Goal: Task Accomplishment & Management: Manage account settings

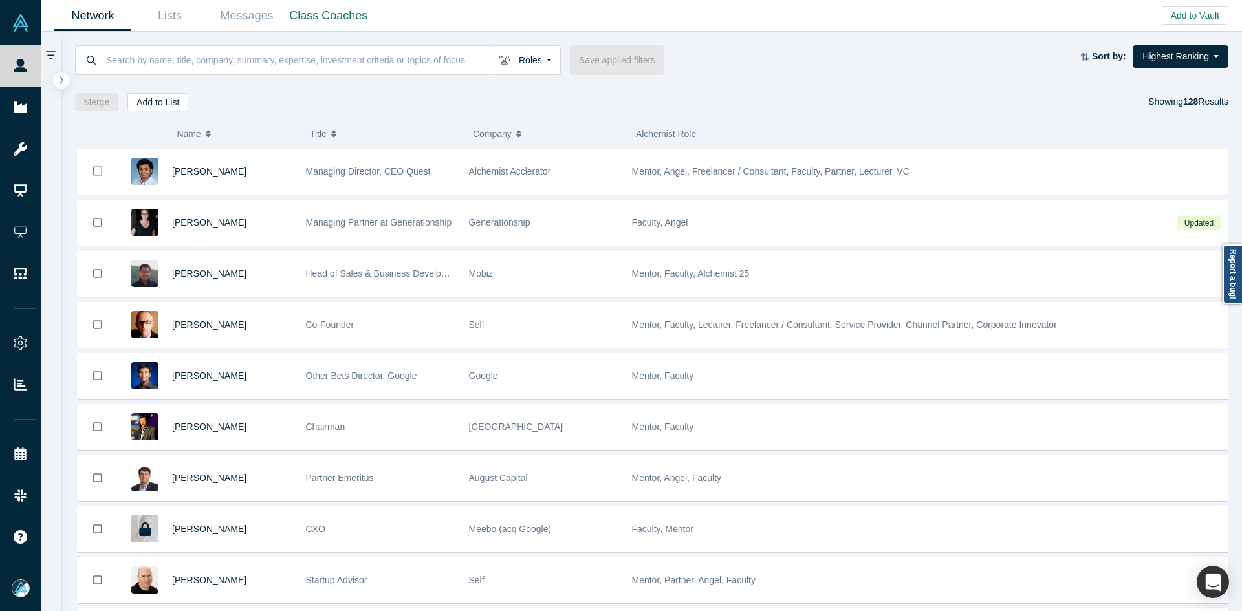
click at [203, 135] on button "Name" at bounding box center [237, 133] width 120 height 27
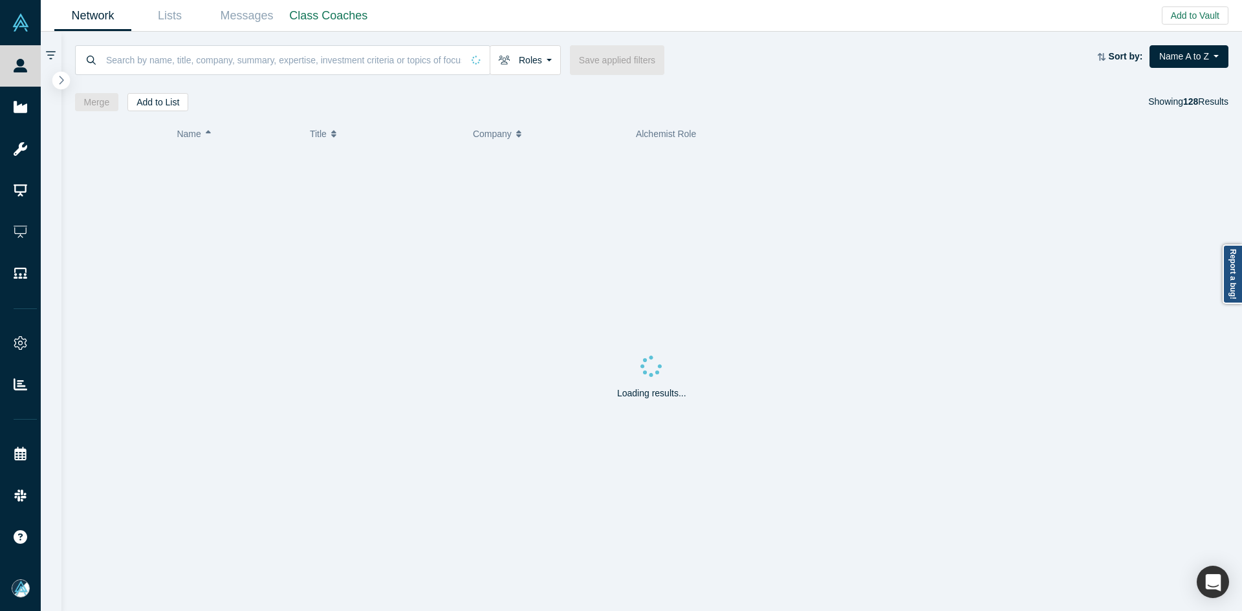
click at [63, 85] on icon "button" at bounding box center [61, 80] width 6 height 10
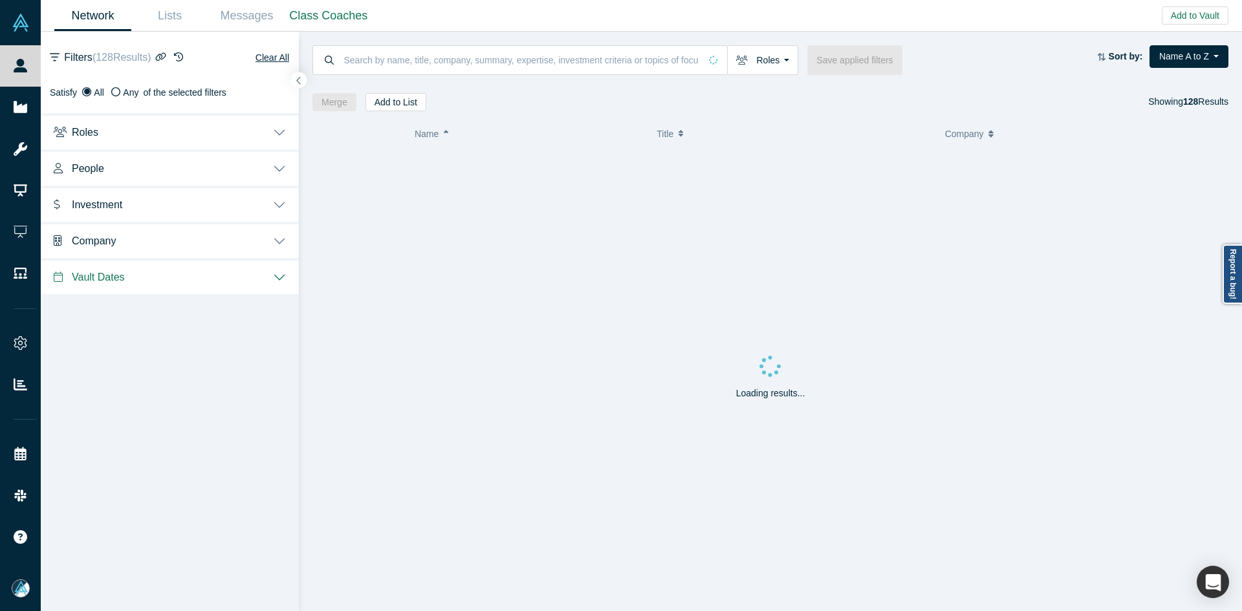
click at [106, 201] on span "Investment" at bounding box center [97, 205] width 50 height 12
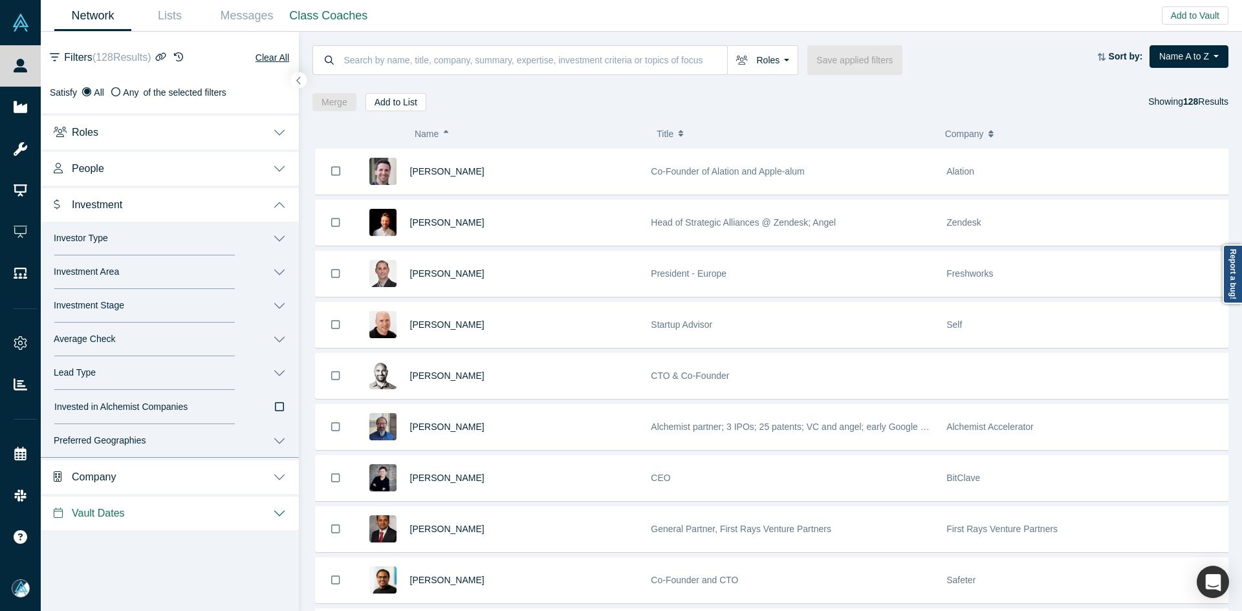
click at [104, 212] on button "Investment" at bounding box center [170, 204] width 258 height 36
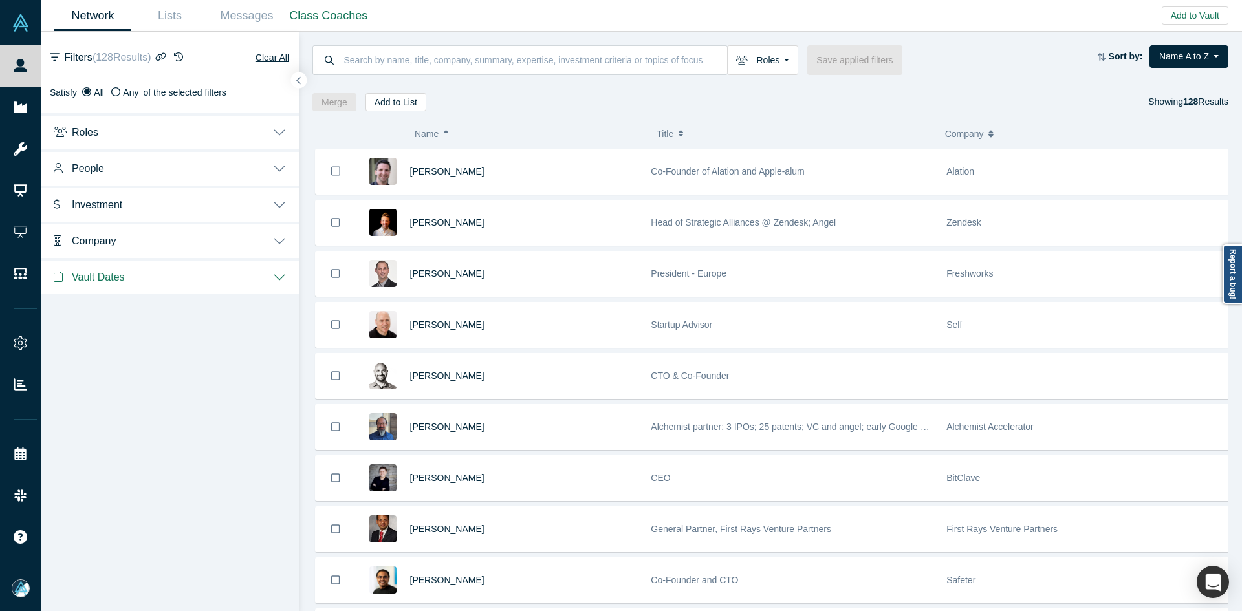
click at [96, 163] on span "People" at bounding box center [88, 168] width 32 height 12
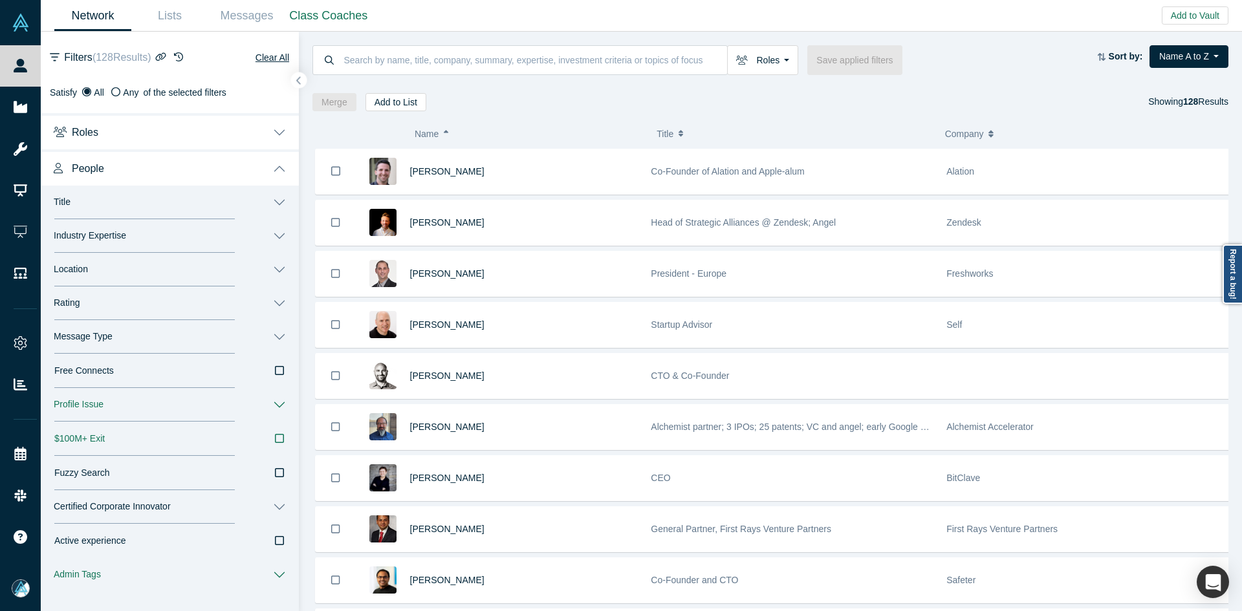
click at [93, 343] on button "Message Type" at bounding box center [170, 337] width 258 height 34
click at [179, 405] on label "Book a Slot" at bounding box center [169, 401] width 231 height 22
click at [0, 0] on input "Book a Slot" at bounding box center [0, 0] width 0 height 0
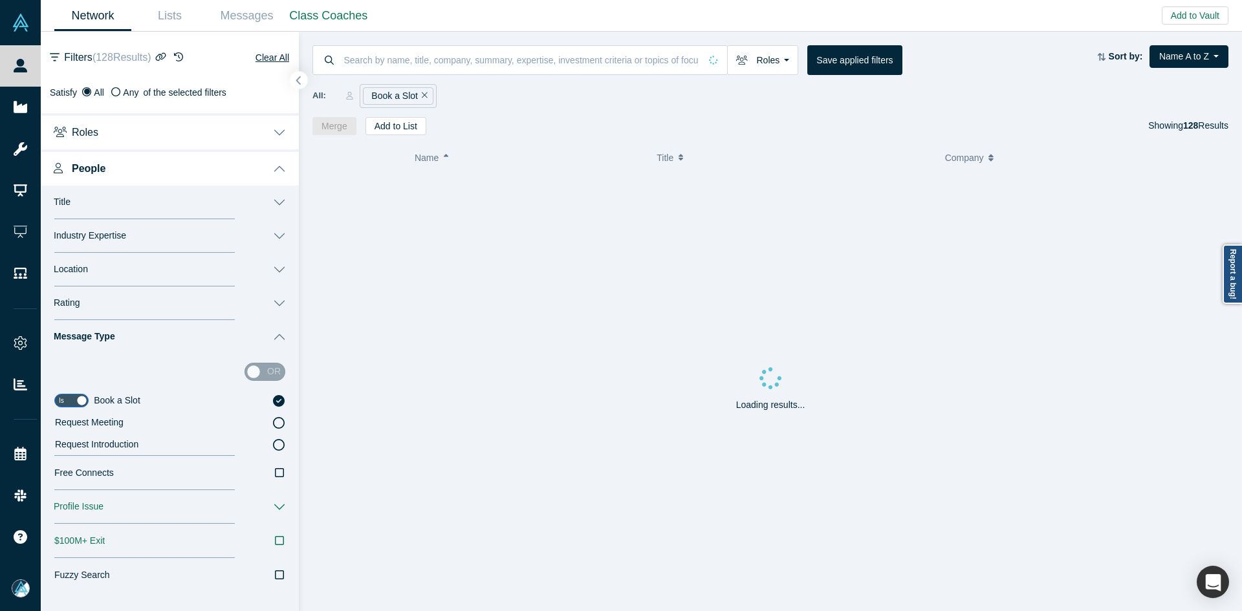
click at [298, 80] on icon "button" at bounding box center [298, 81] width 5 height 8
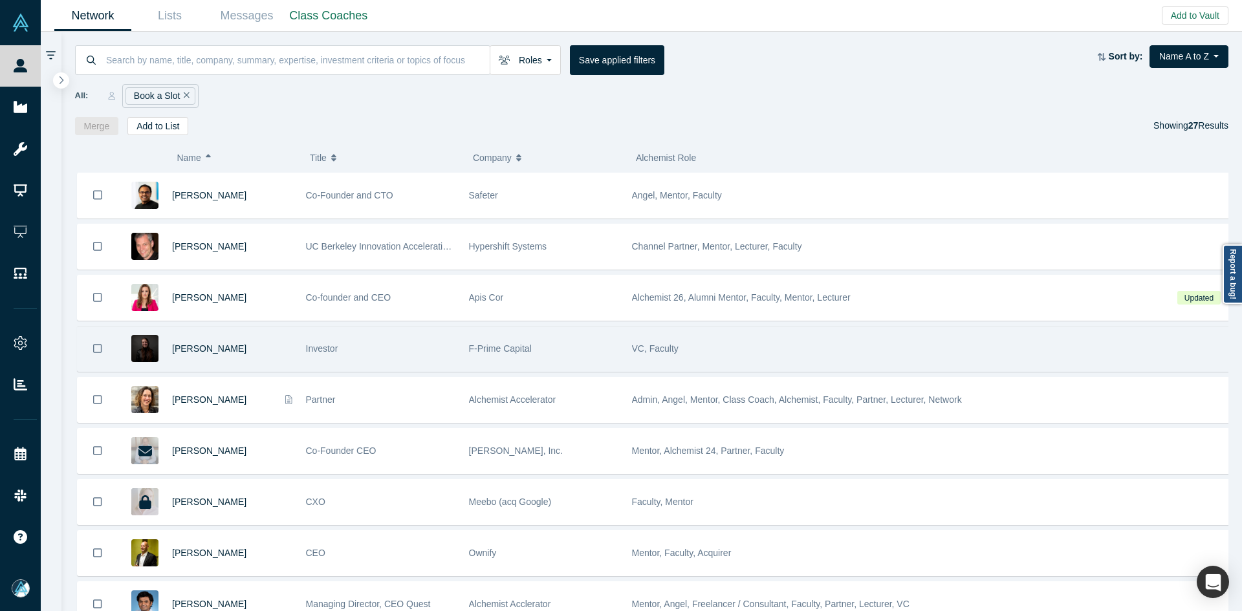
drag, startPoint x: 263, startPoint y: 304, endPoint x: 302, endPoint y: 342, distance: 54.5
click at [263, 304] on div "[PERSON_NAME]" at bounding box center [232, 298] width 120 height 45
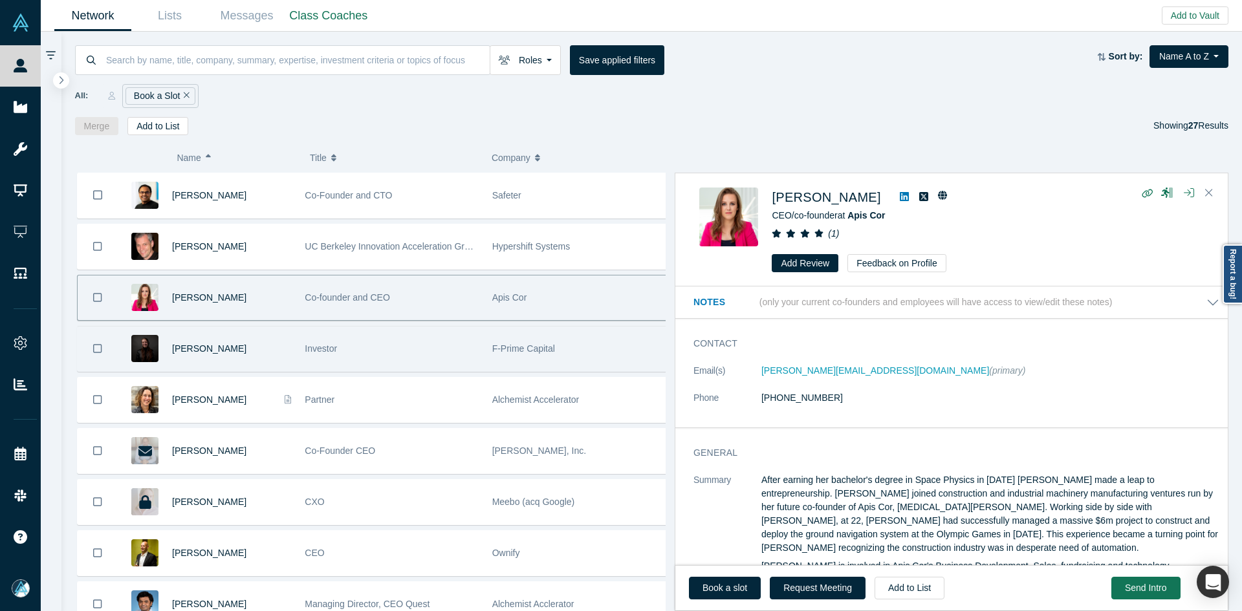
click at [266, 338] on div "[PERSON_NAME]" at bounding box center [231, 349] width 119 height 45
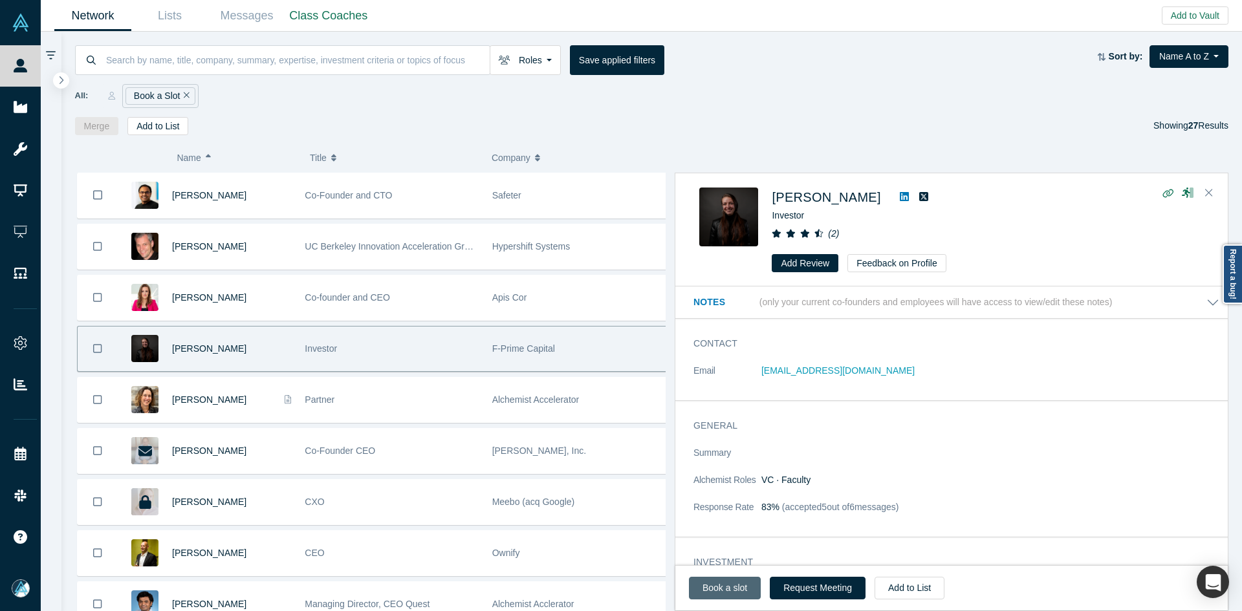
click at [729, 589] on link "Book a slot" at bounding box center [725, 588] width 72 height 23
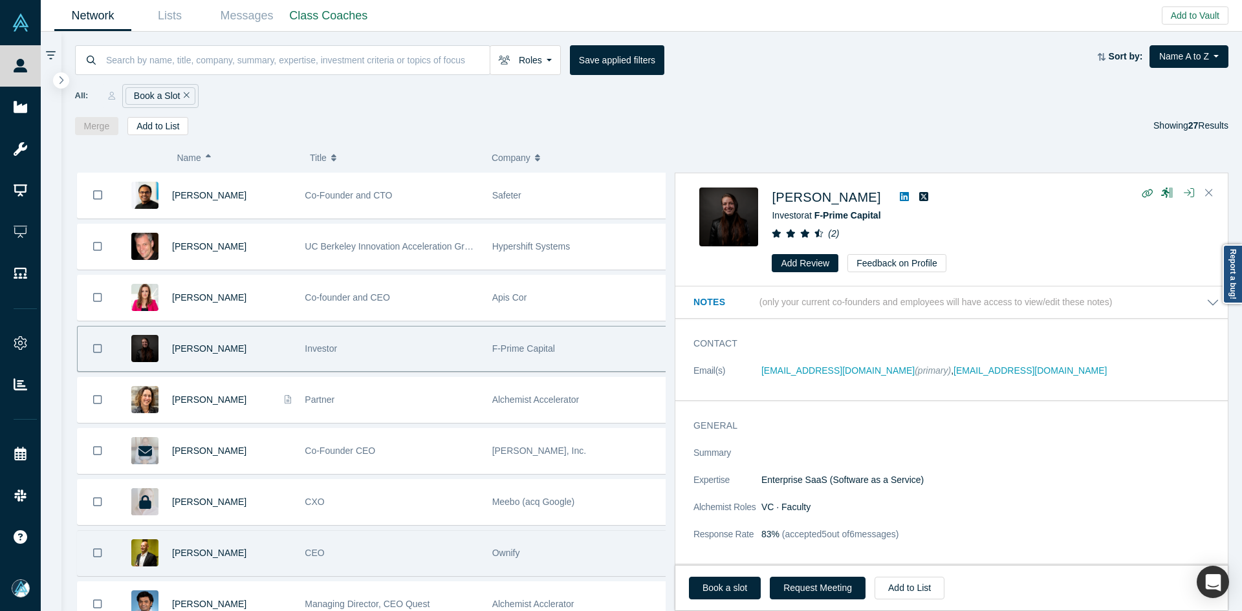
click at [258, 549] on div "[PERSON_NAME]" at bounding box center [231, 553] width 119 height 45
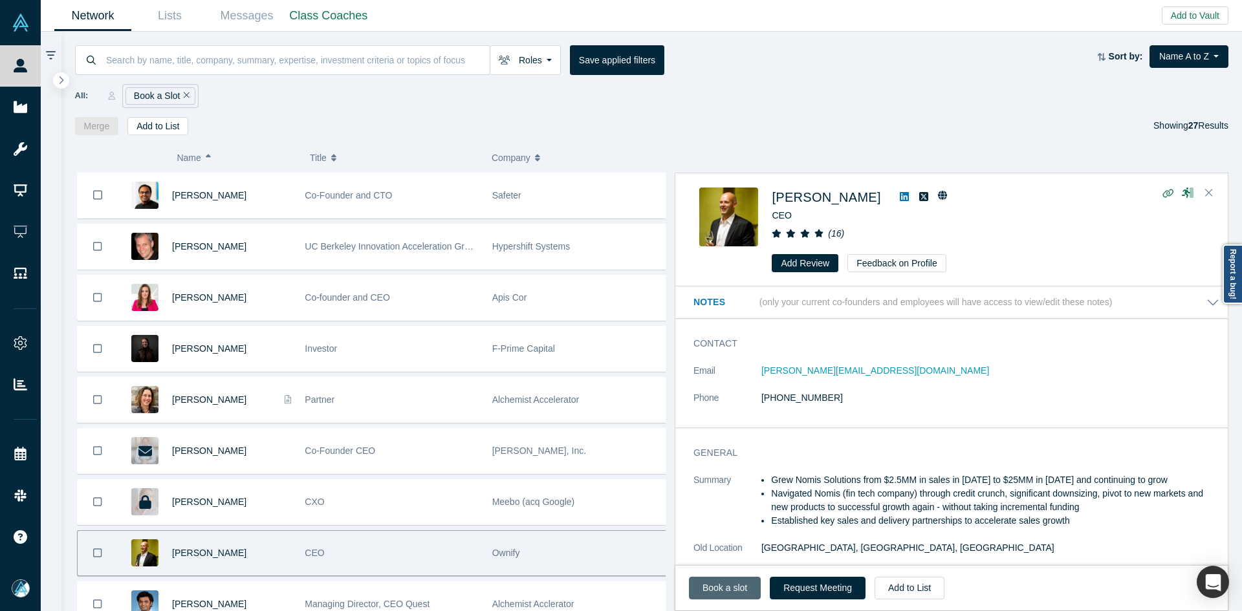
click at [740, 587] on link "Book a slot" at bounding box center [725, 588] width 72 height 23
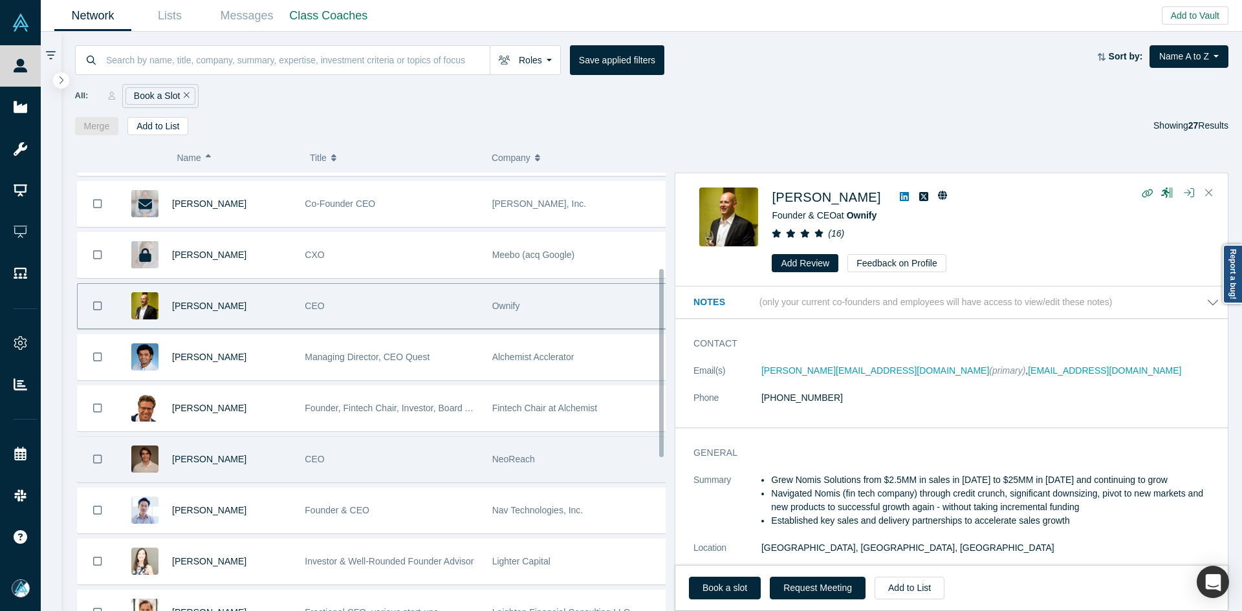
scroll to position [259, 0]
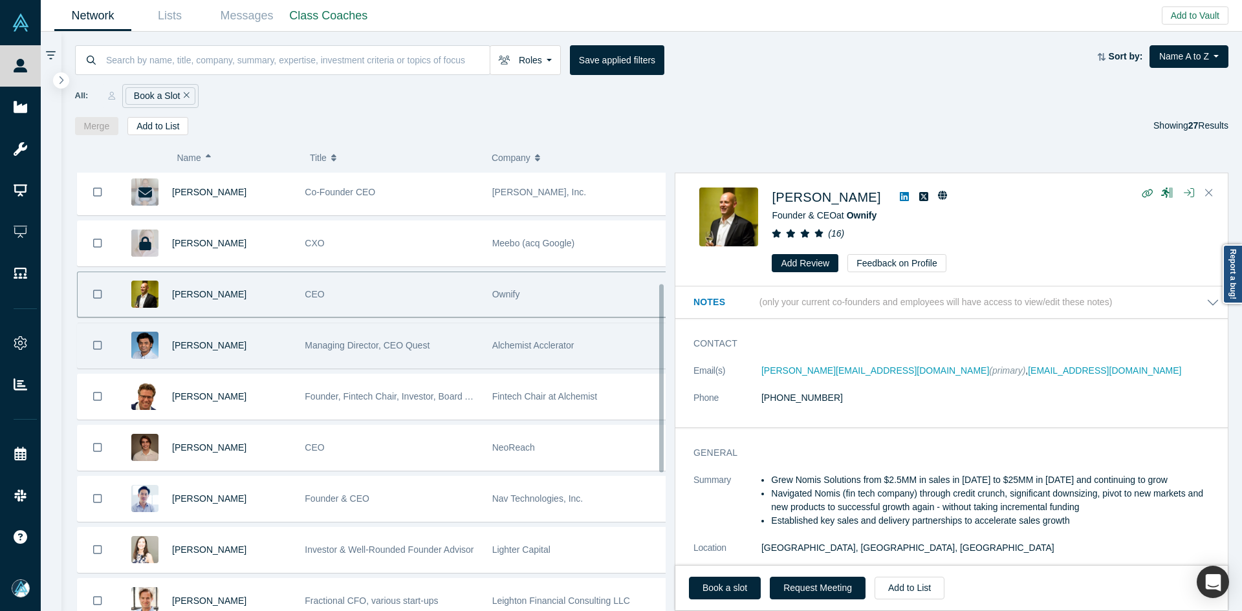
click at [274, 348] on div "[PERSON_NAME]" at bounding box center [231, 346] width 119 height 45
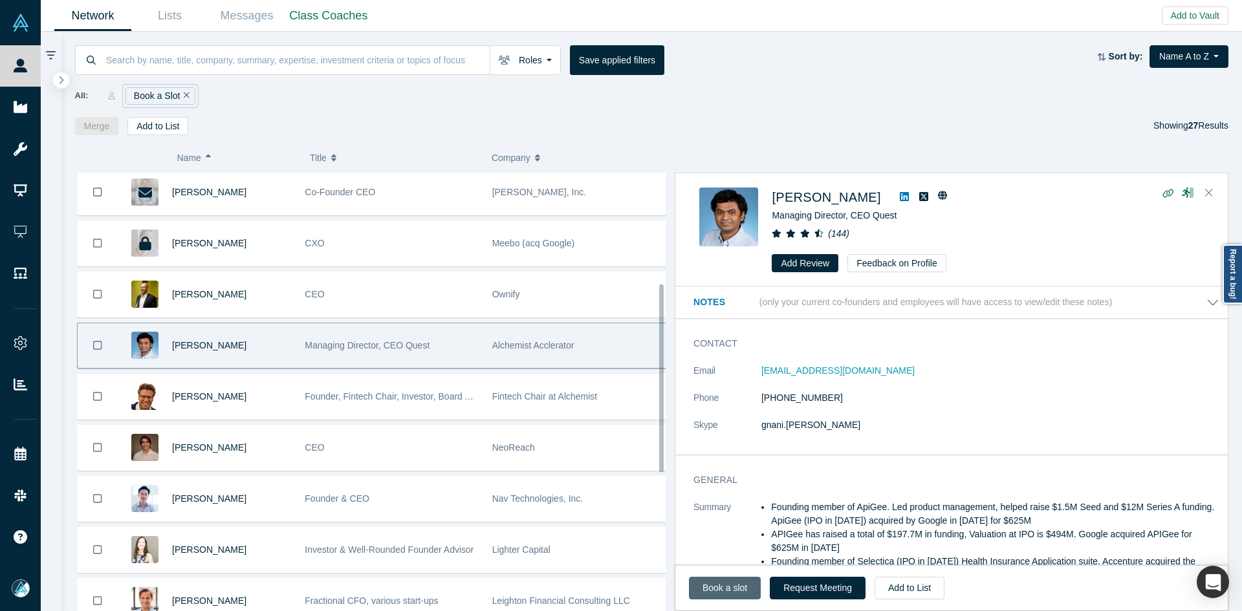
click at [706, 586] on link "Book a slot" at bounding box center [725, 588] width 72 height 23
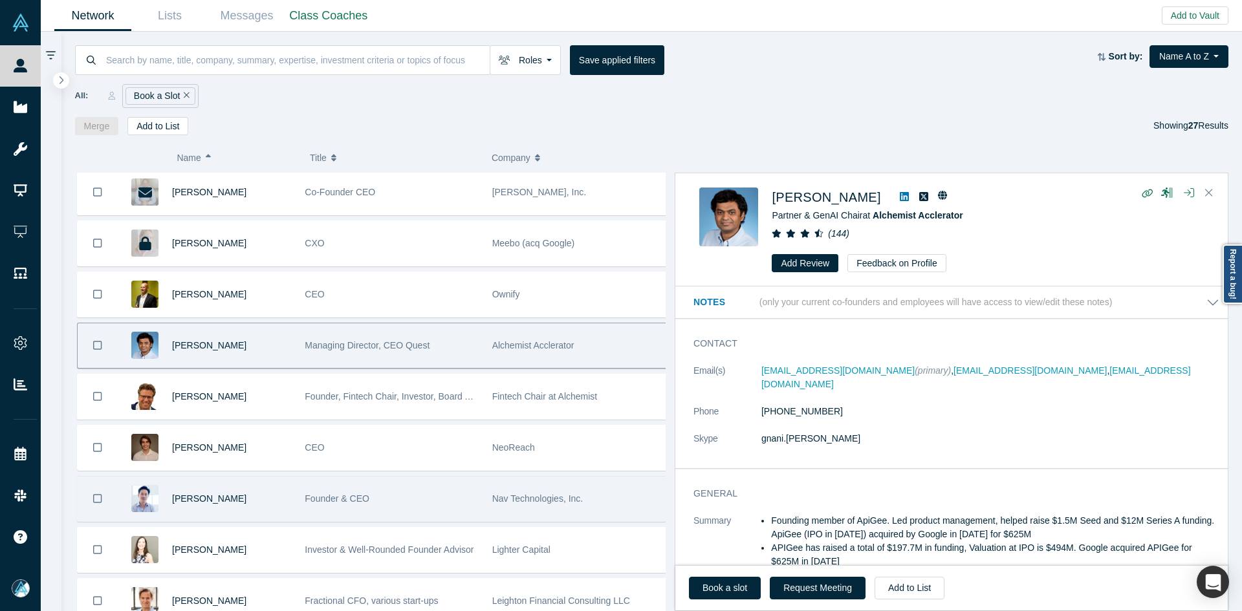
click at [272, 496] on div "[PERSON_NAME]" at bounding box center [231, 499] width 119 height 45
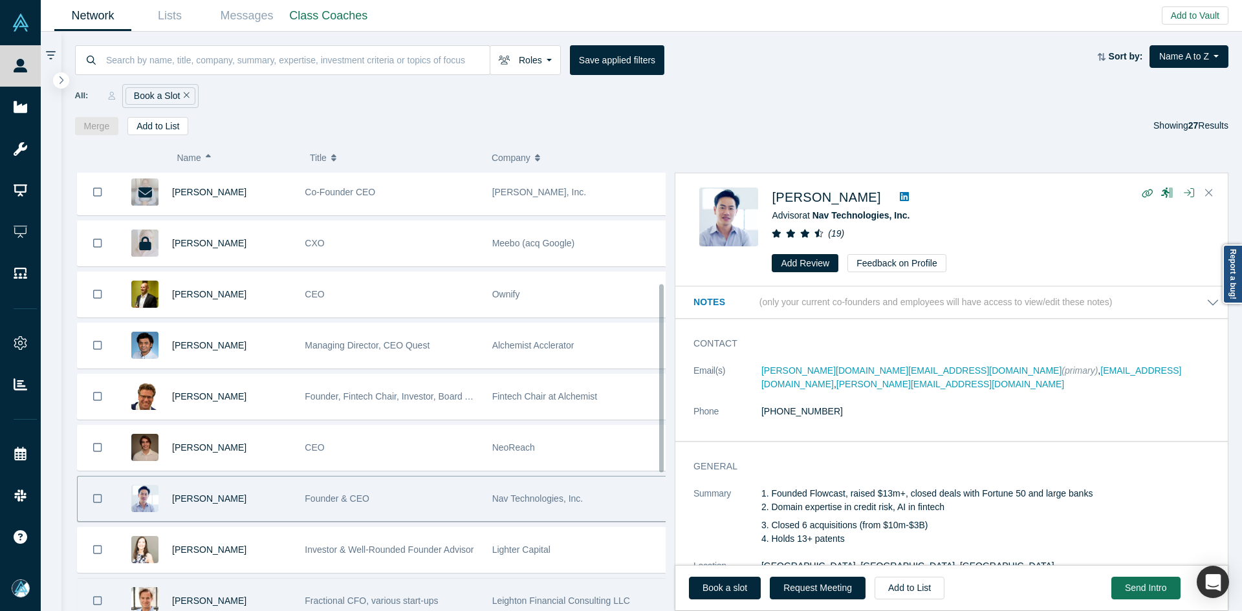
click at [261, 591] on div "[PERSON_NAME]" at bounding box center [231, 601] width 119 height 45
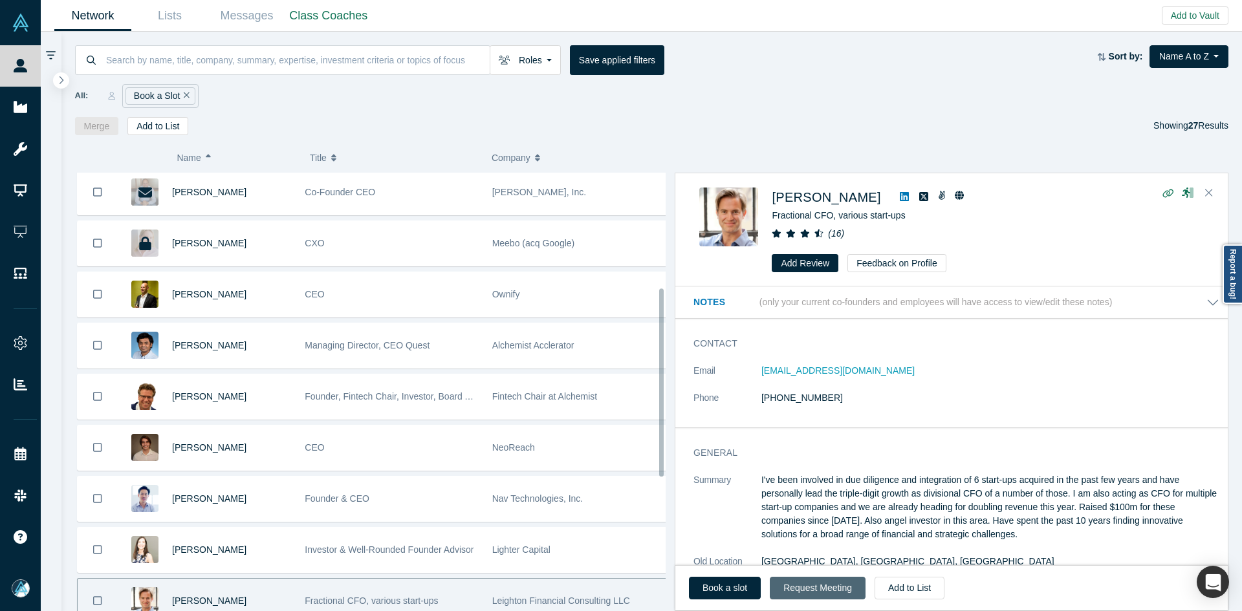
scroll to position [272, 0]
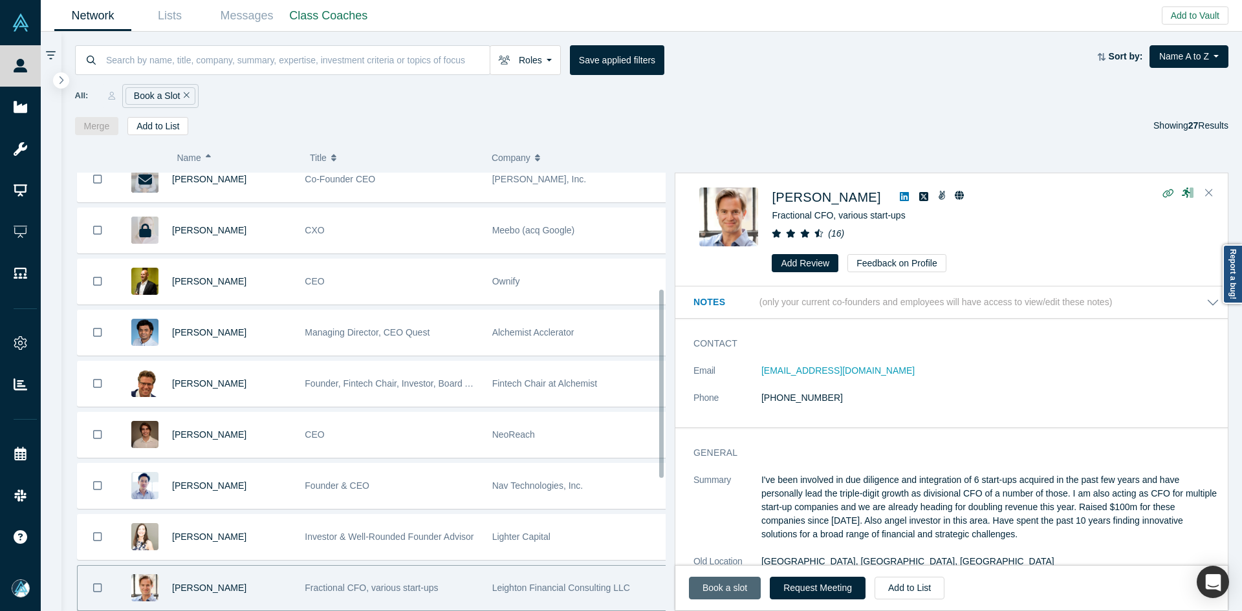
click at [714, 579] on link "Book a slot" at bounding box center [725, 588] width 72 height 23
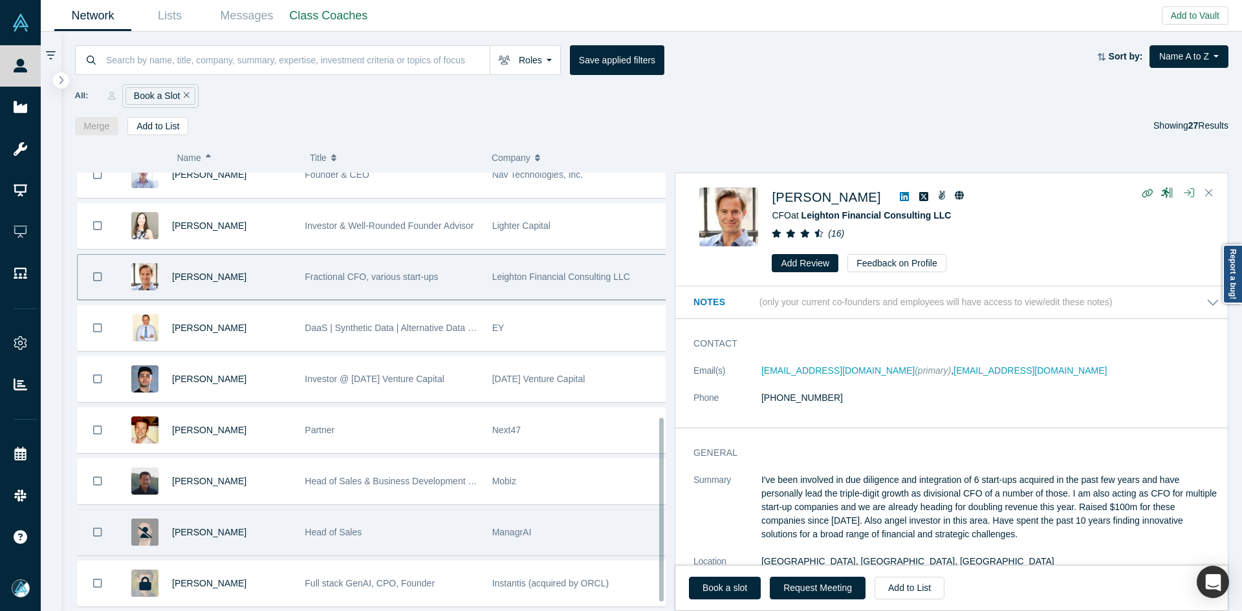
scroll to position [584, 0]
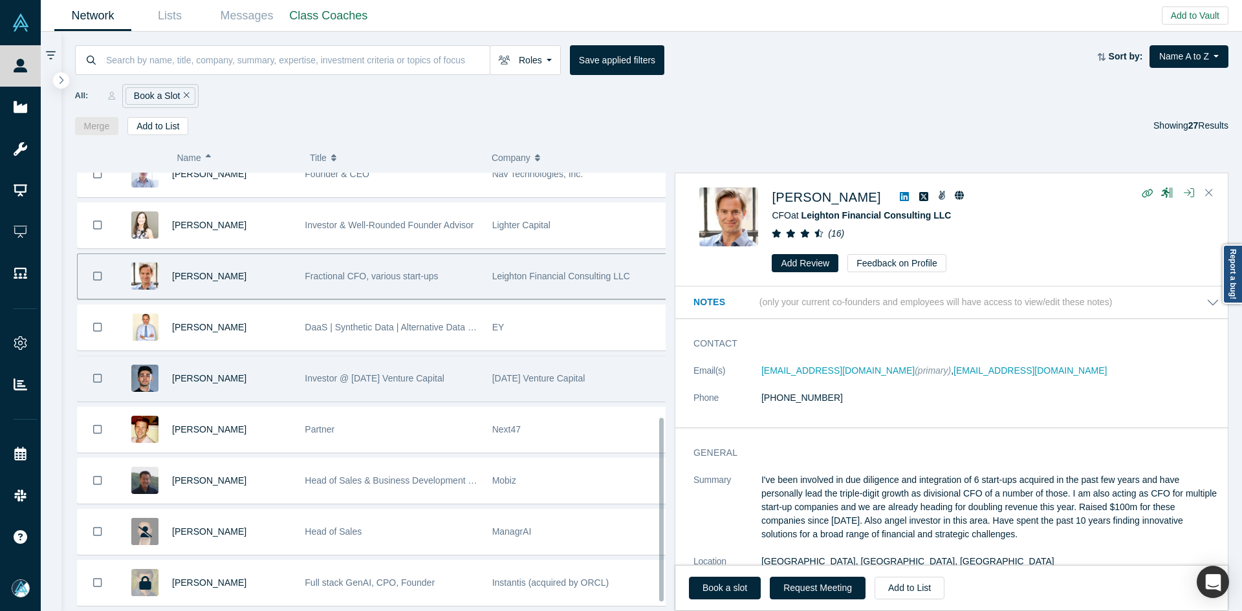
click at [248, 378] on div "[PERSON_NAME]" at bounding box center [231, 379] width 119 height 45
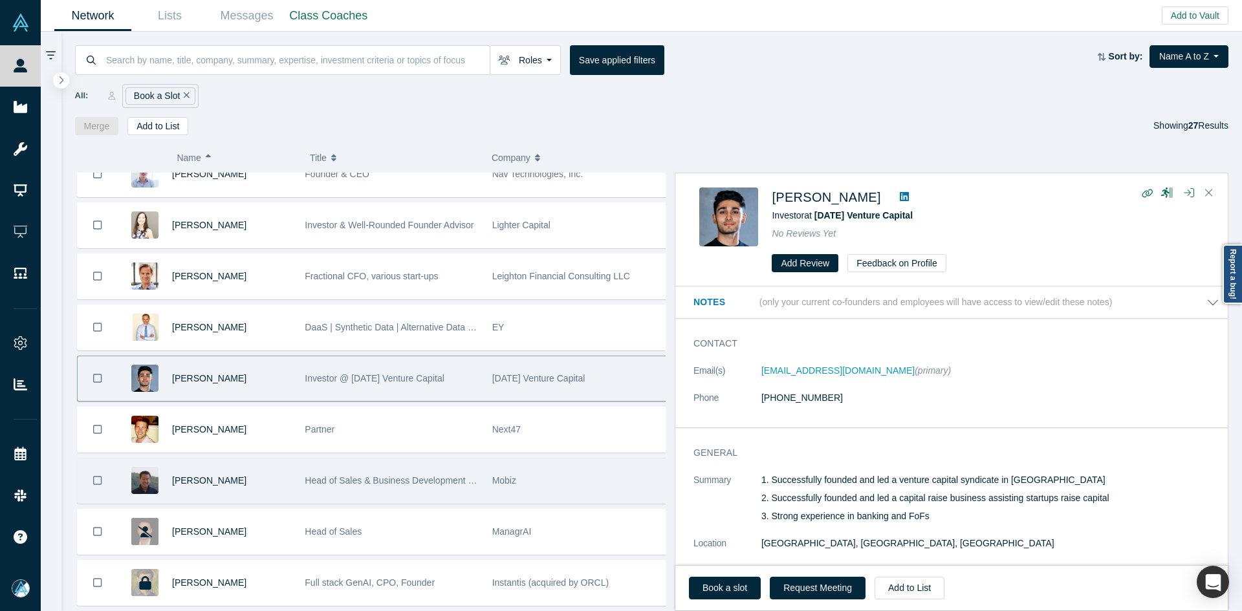
click at [291, 478] on div "[PERSON_NAME]" at bounding box center [208, 481] width 181 height 45
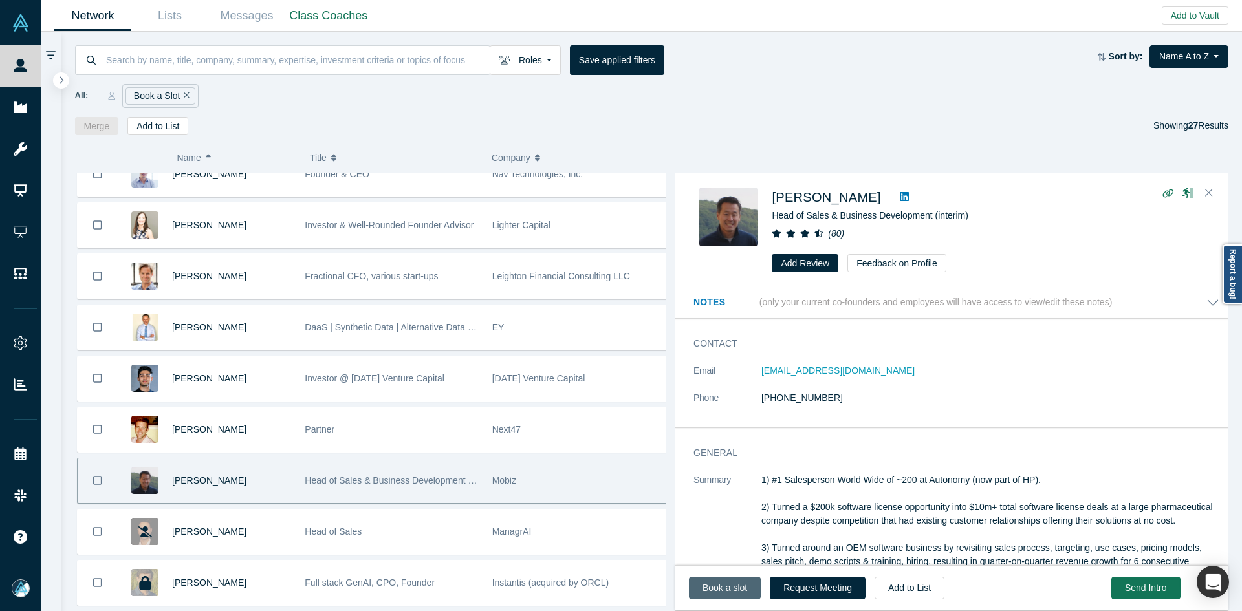
click at [689, 584] on link "Book a slot" at bounding box center [725, 588] width 72 height 23
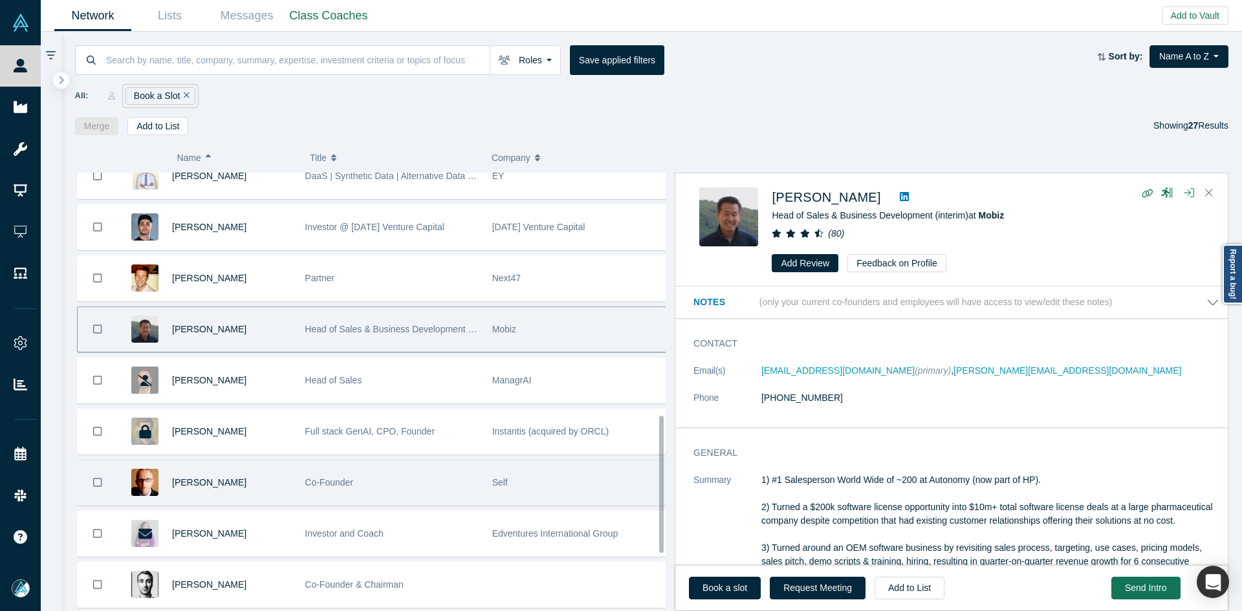
scroll to position [778, 0]
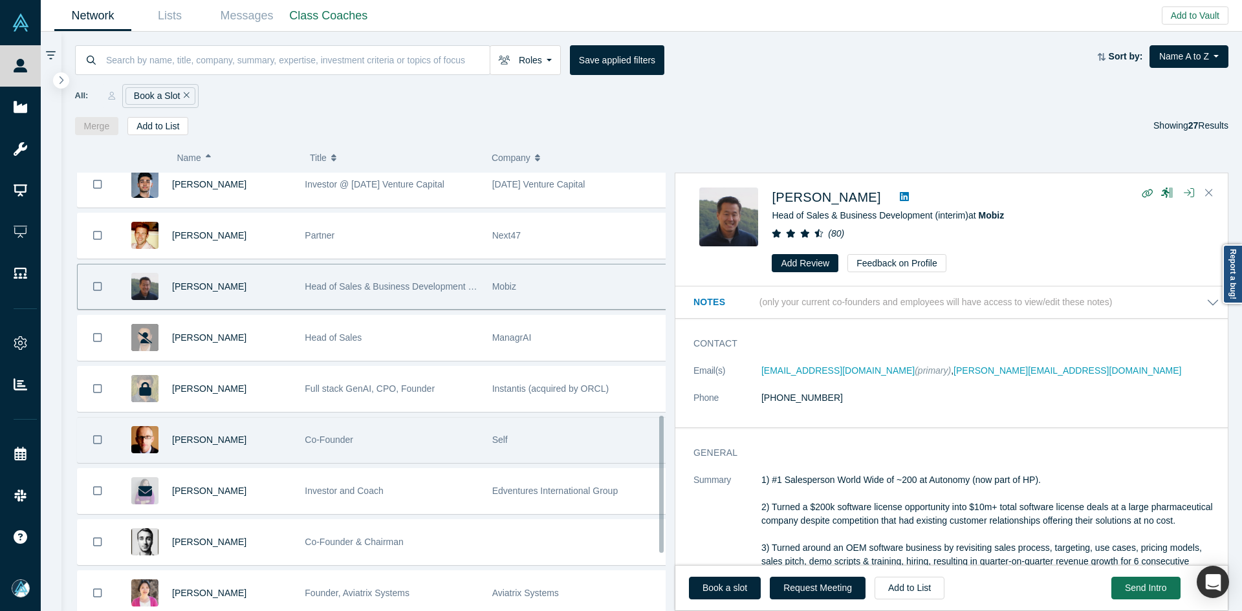
click at [279, 432] on div "[PERSON_NAME]" at bounding box center [231, 440] width 119 height 45
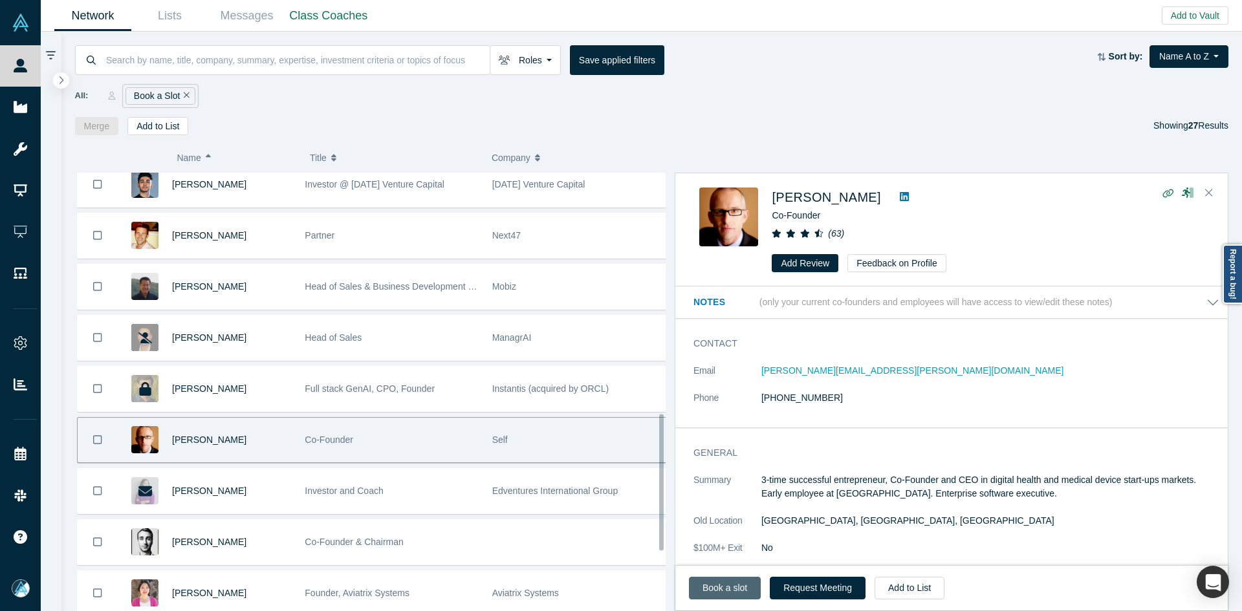
click at [709, 592] on link "Book a slot" at bounding box center [725, 588] width 72 height 23
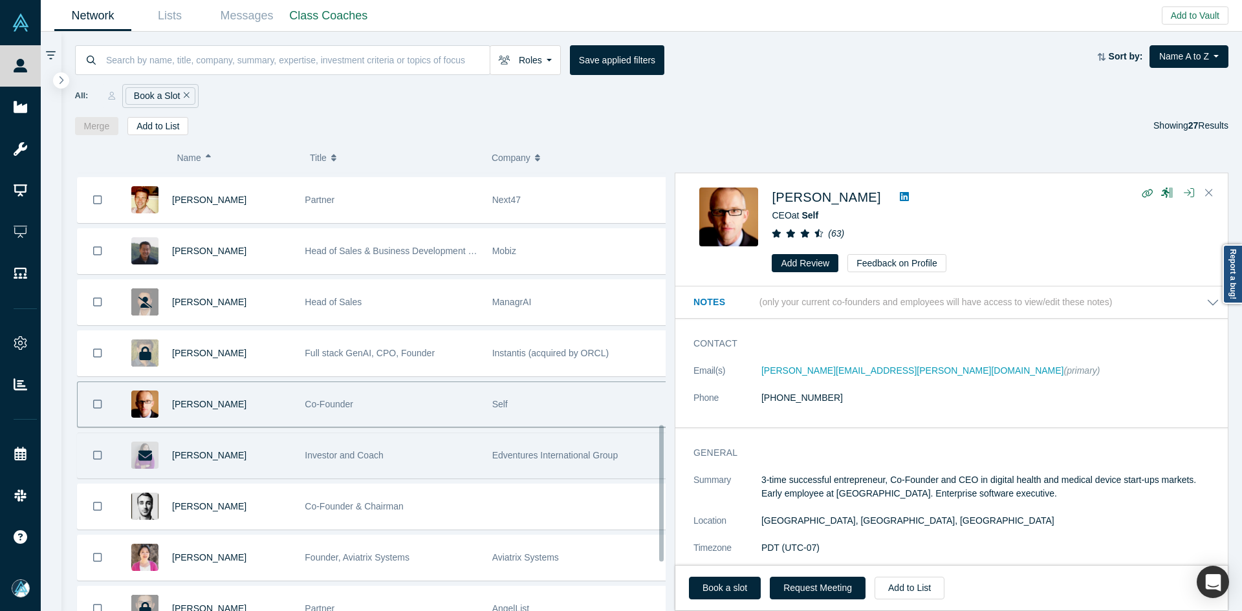
scroll to position [907, 0]
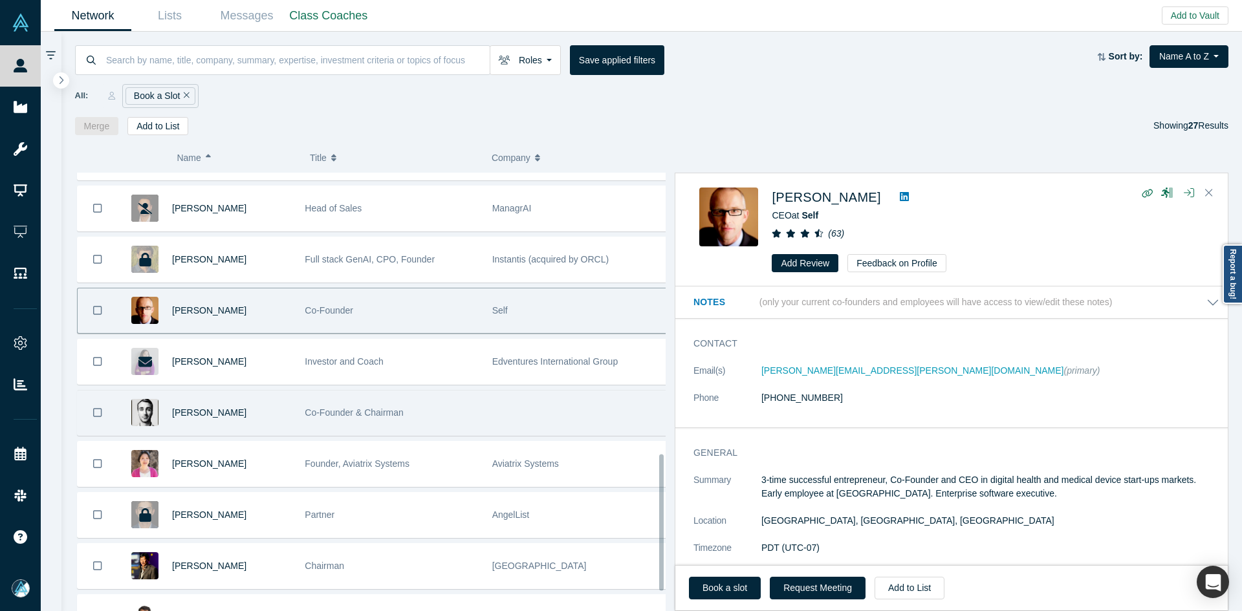
click at [239, 412] on div "[PERSON_NAME]" at bounding box center [231, 413] width 119 height 45
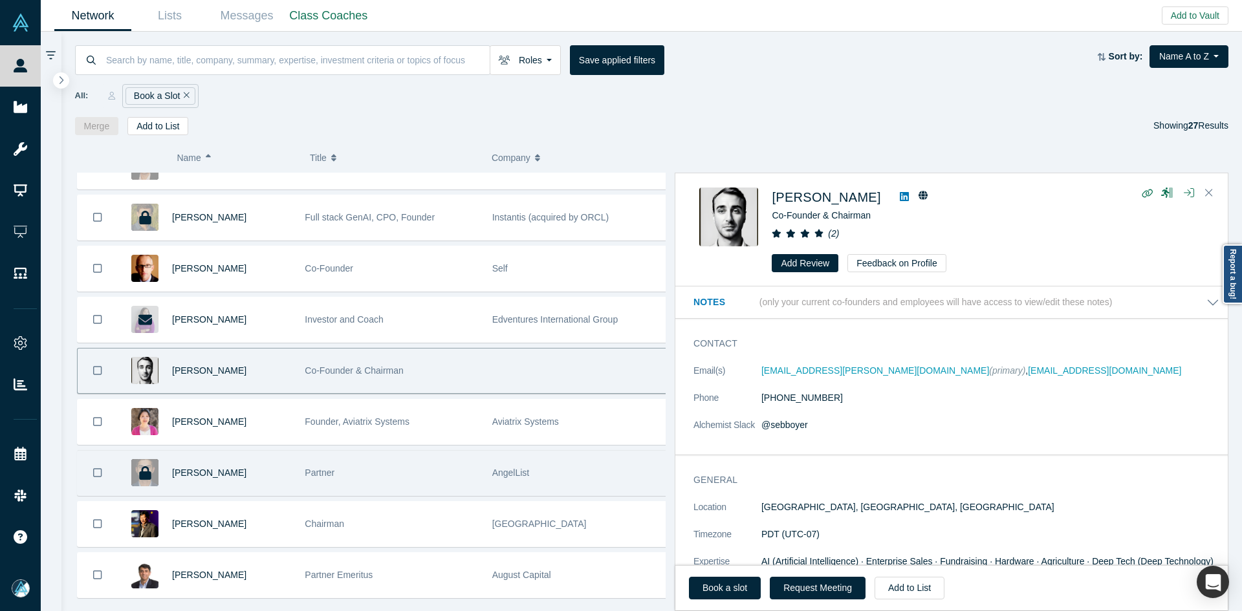
scroll to position [971, 0]
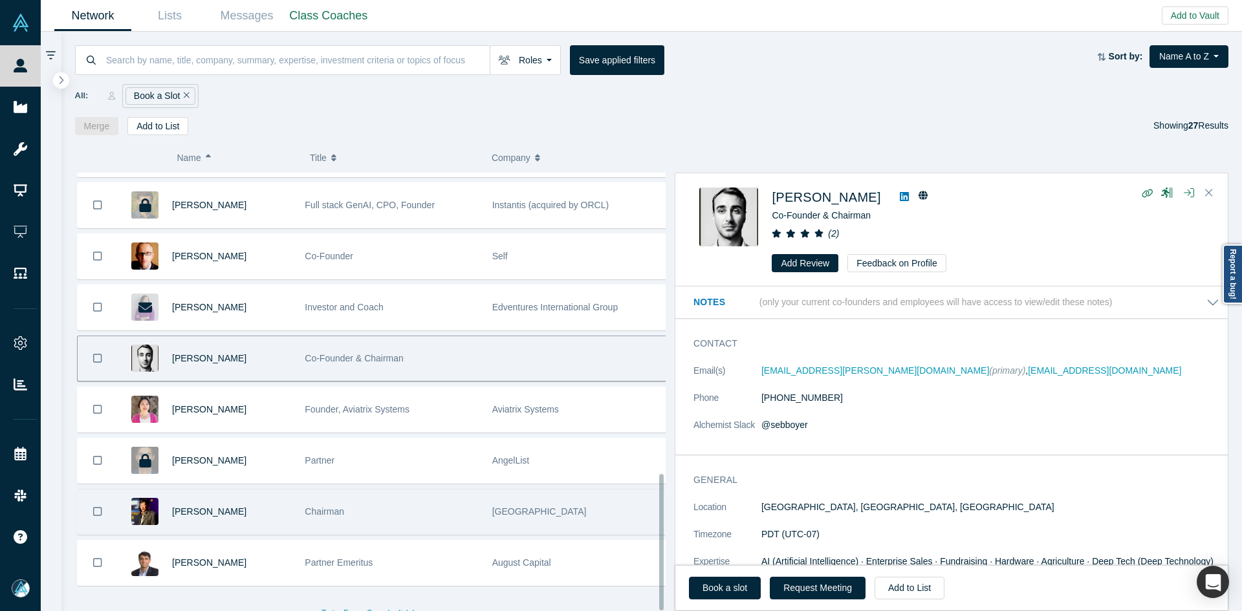
click at [273, 490] on div "[PERSON_NAME]" at bounding box center [231, 512] width 119 height 45
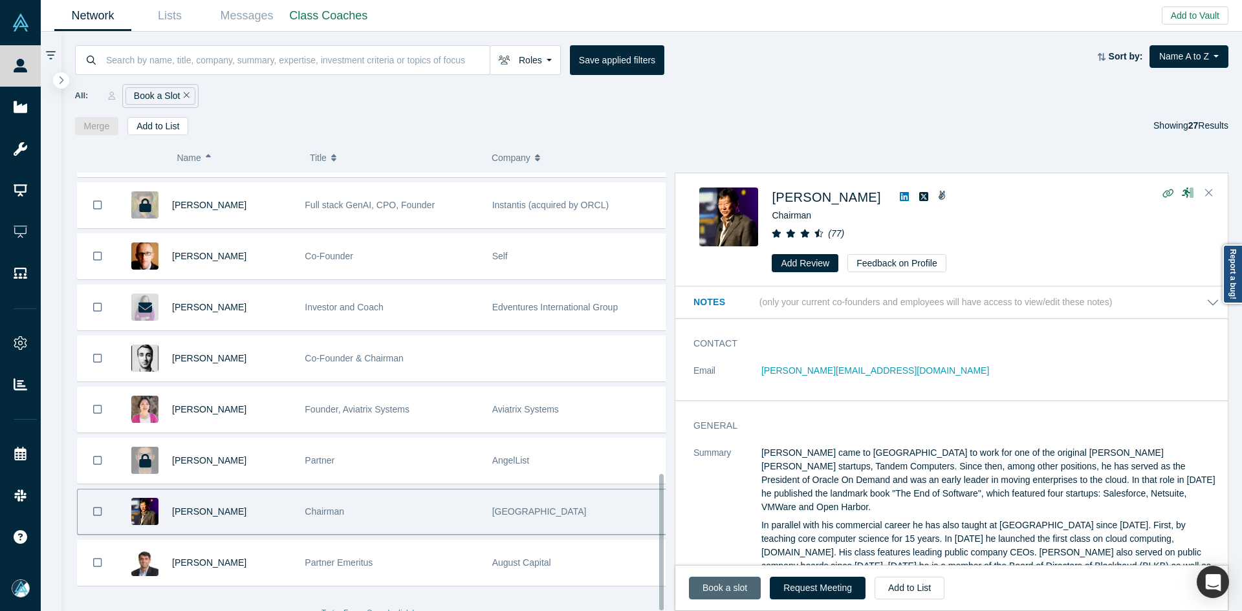
click at [719, 588] on link "Book a slot" at bounding box center [725, 588] width 72 height 23
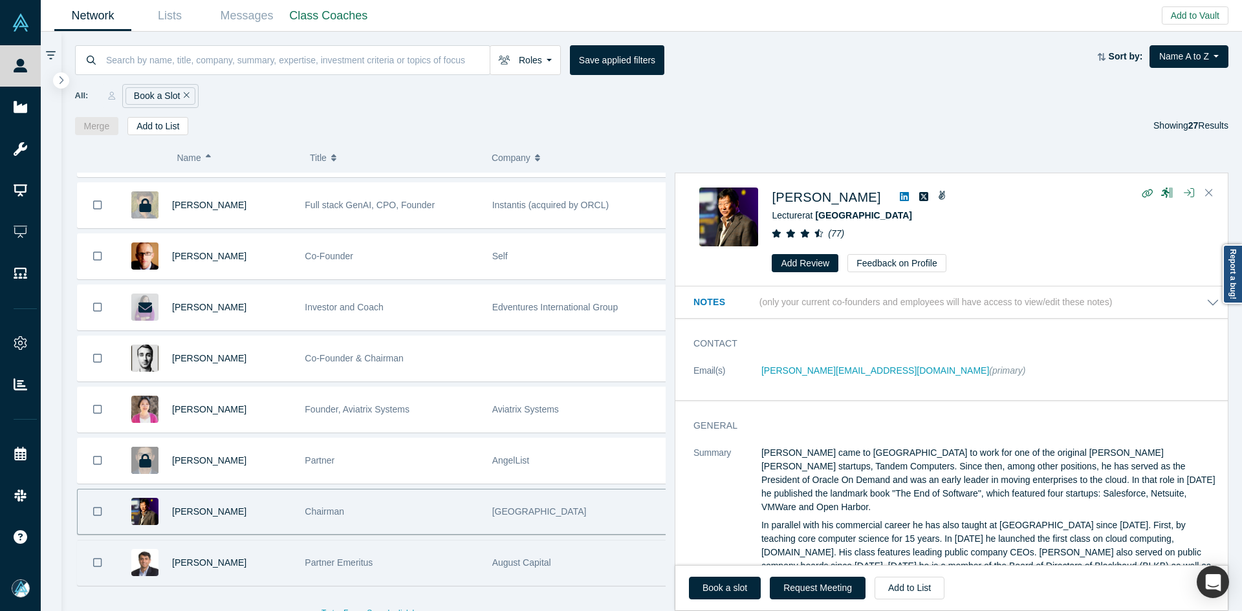
click at [276, 543] on div "[PERSON_NAME]" at bounding box center [231, 563] width 119 height 45
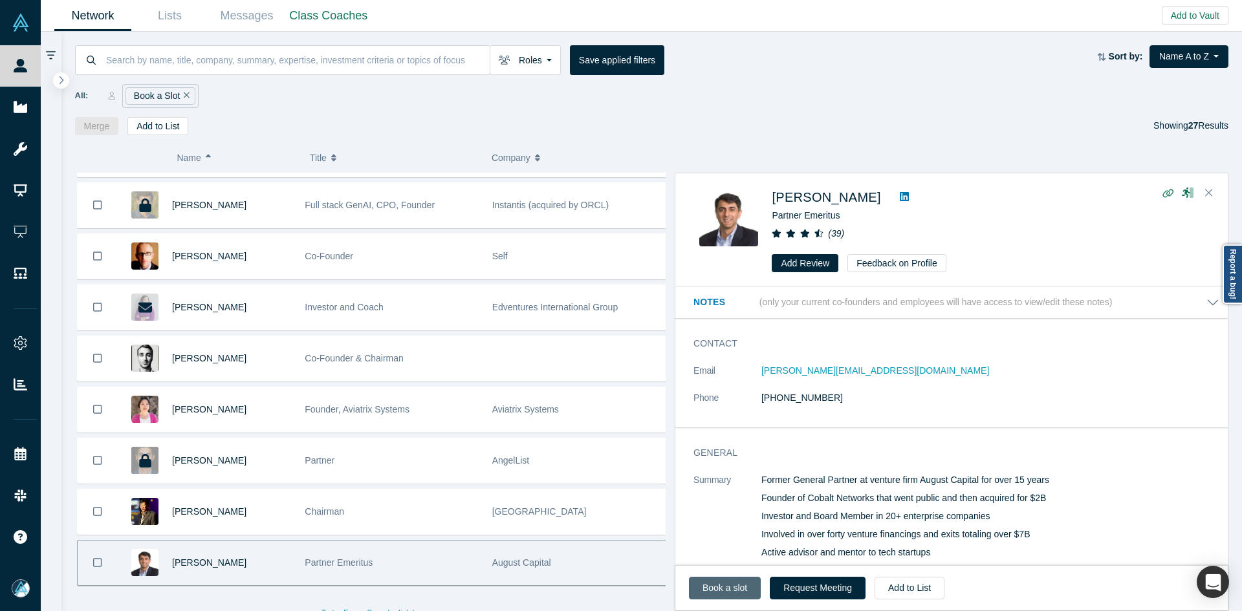
click at [713, 588] on link "Book a slot" at bounding box center [725, 588] width 72 height 23
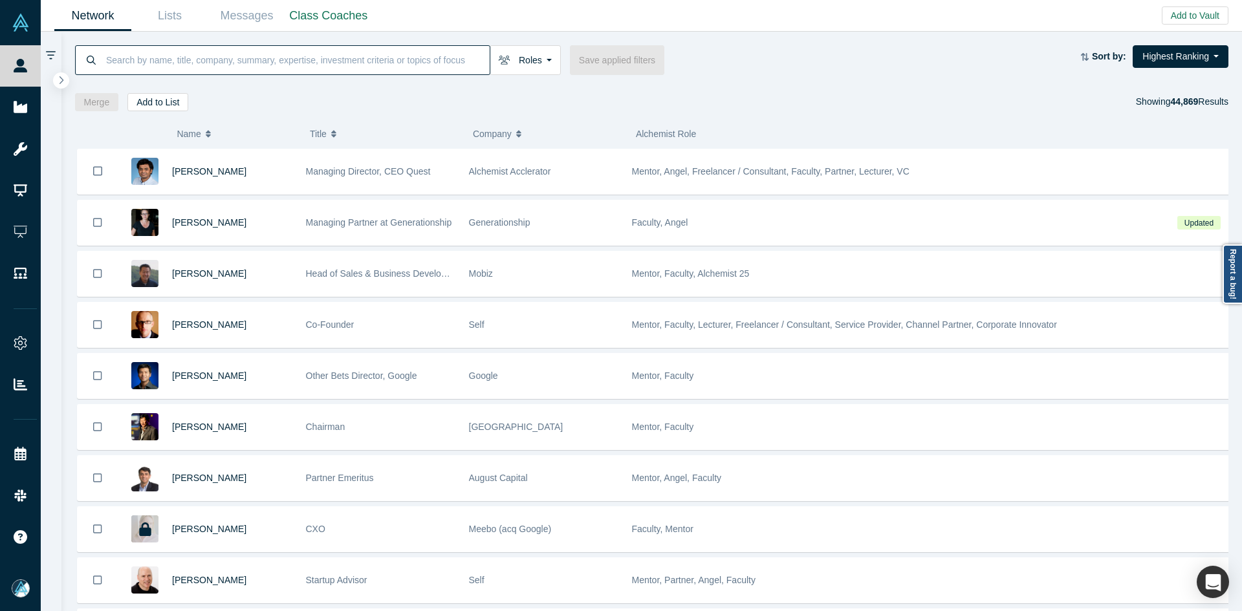
click at [359, 61] on input at bounding box center [297, 60] width 385 height 30
paste input "Fixtender"
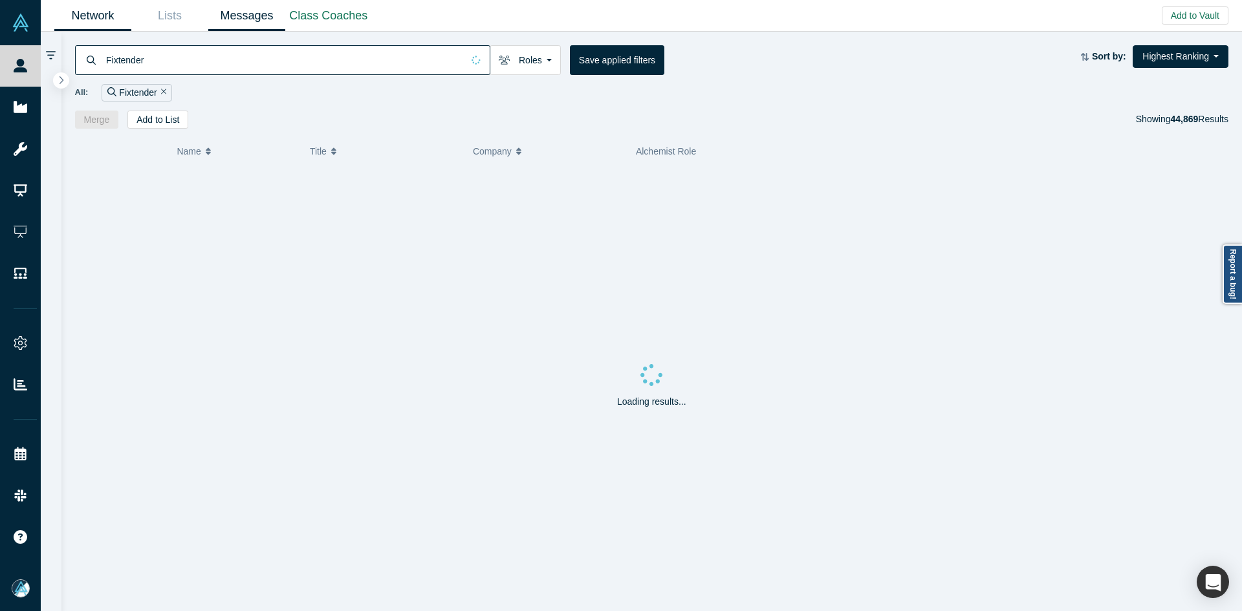
type input "Fixtender"
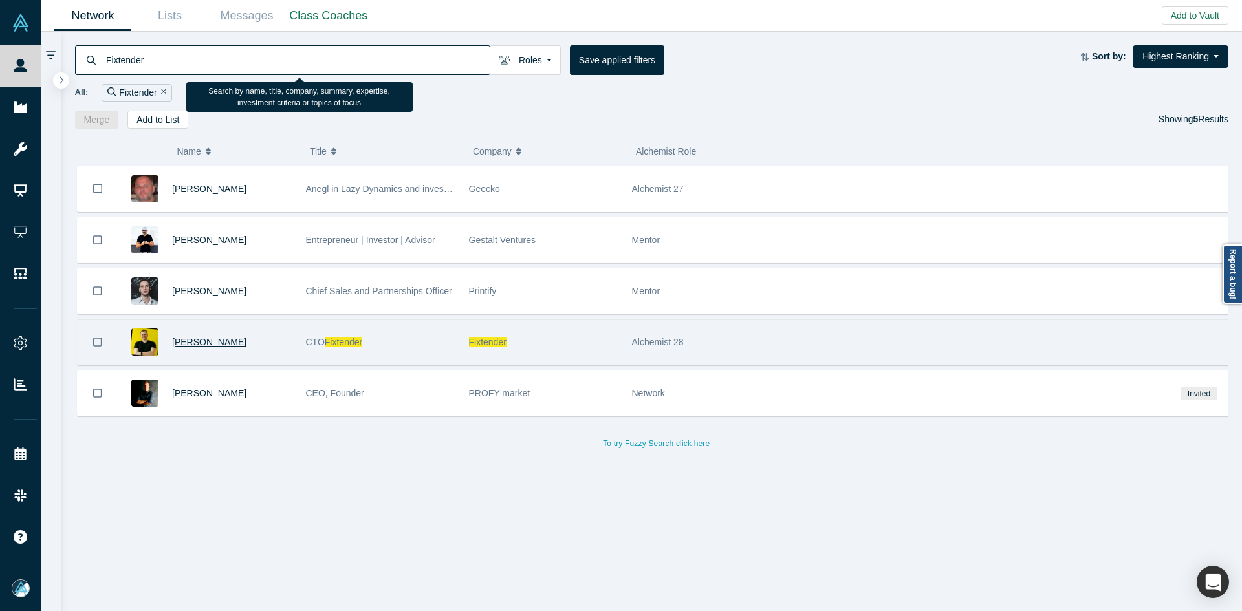
click at [198, 342] on span "Sergei Wing" at bounding box center [209, 342] width 74 height 10
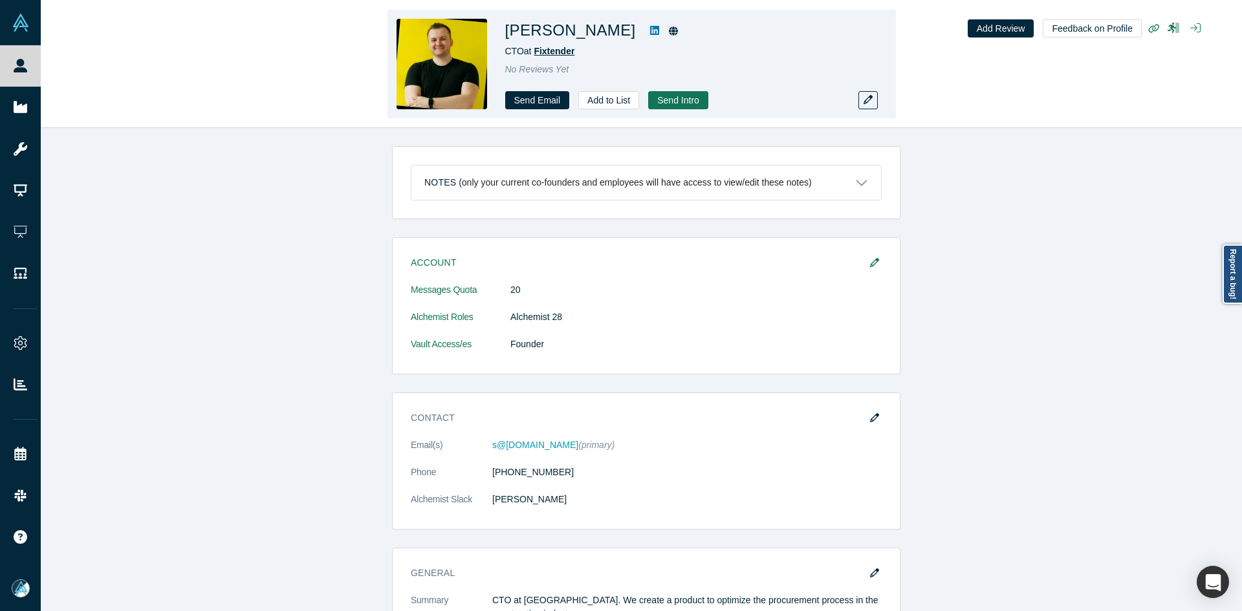
click at [551, 52] on span "Fixtender" at bounding box center [554, 51] width 41 height 10
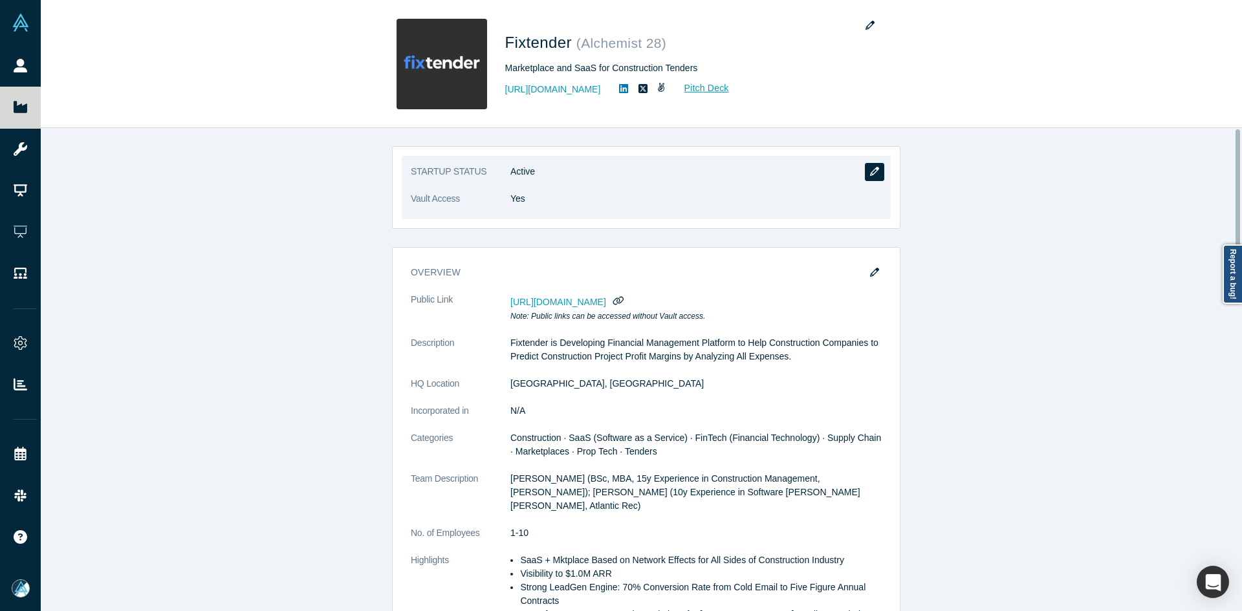
click at [871, 175] on icon "button" at bounding box center [874, 171] width 9 height 9
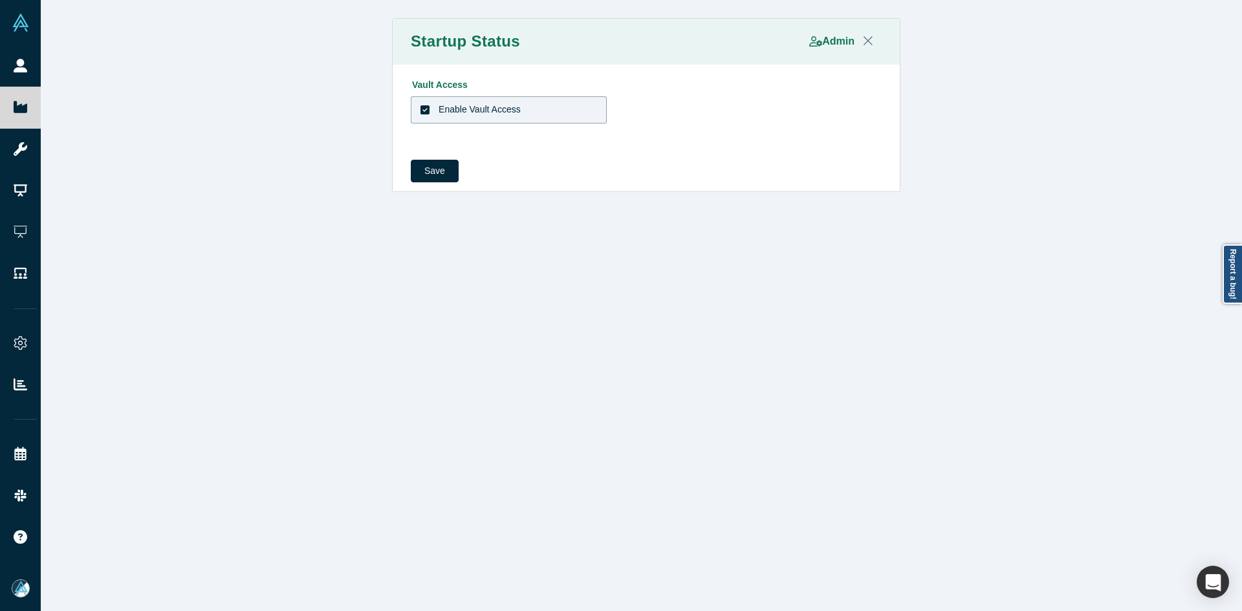
click at [505, 109] on div "Enable Vault Access" at bounding box center [480, 110] width 82 height 14
click at [0, 0] on input "Enable Vault Access" at bounding box center [0, 0] width 0 height 0
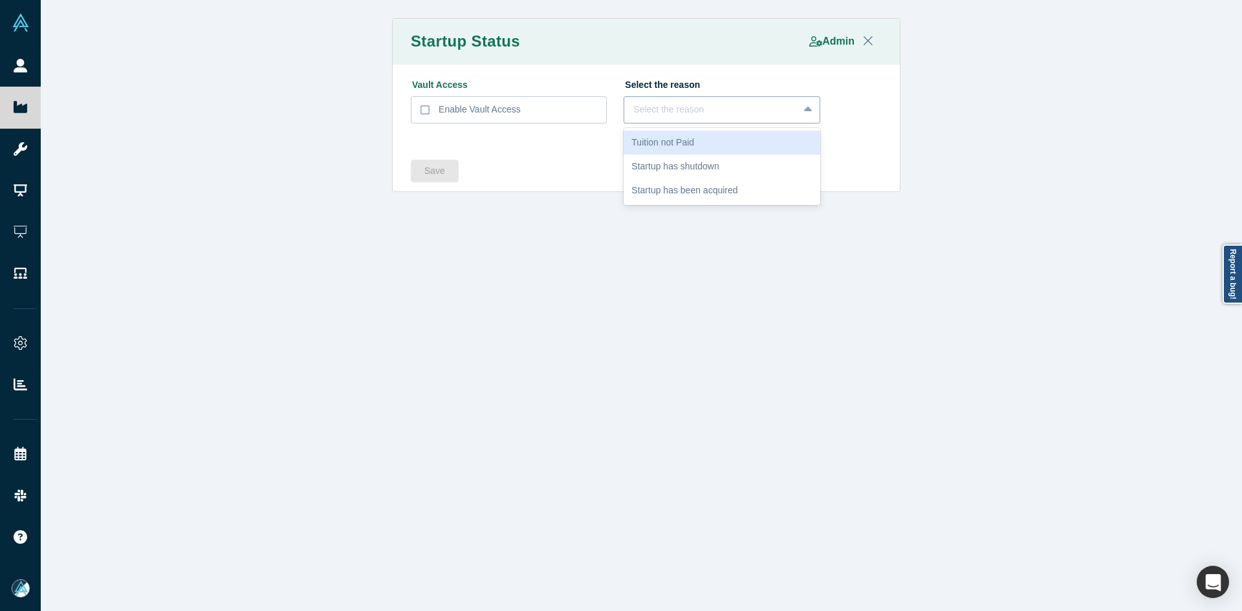
click at [725, 118] on div "Select the reason" at bounding box center [710, 110] width 173 height 16
click at [693, 168] on div "Startup has shutdown" at bounding box center [722, 167] width 196 height 24
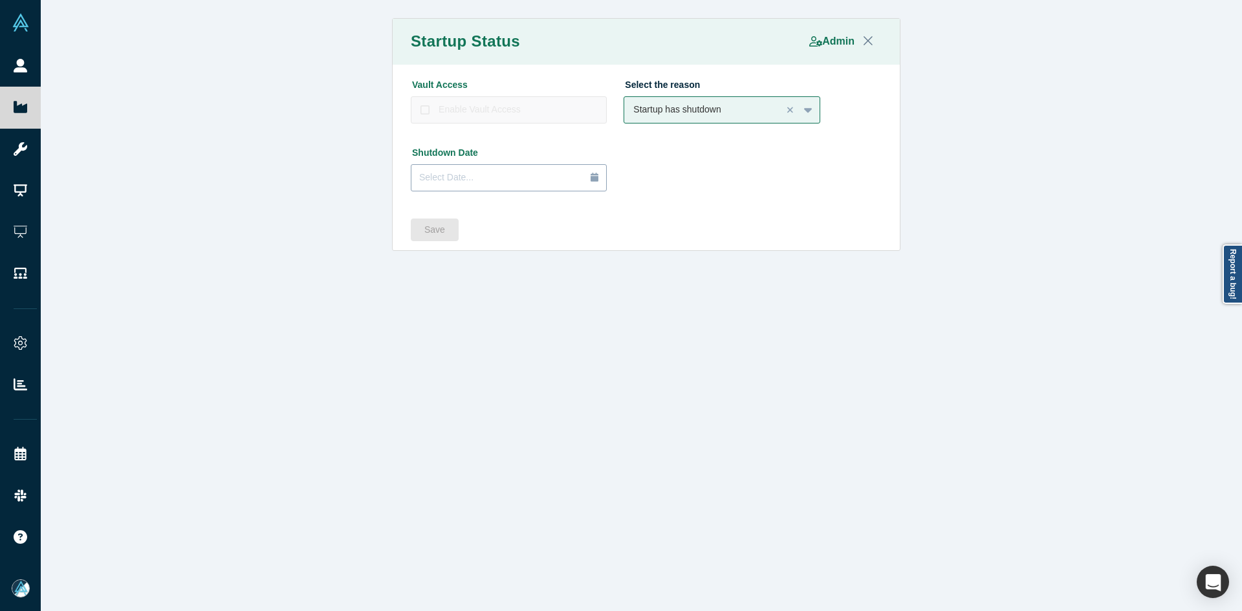
click at [465, 187] on button "Select Date..." at bounding box center [509, 177] width 196 height 27
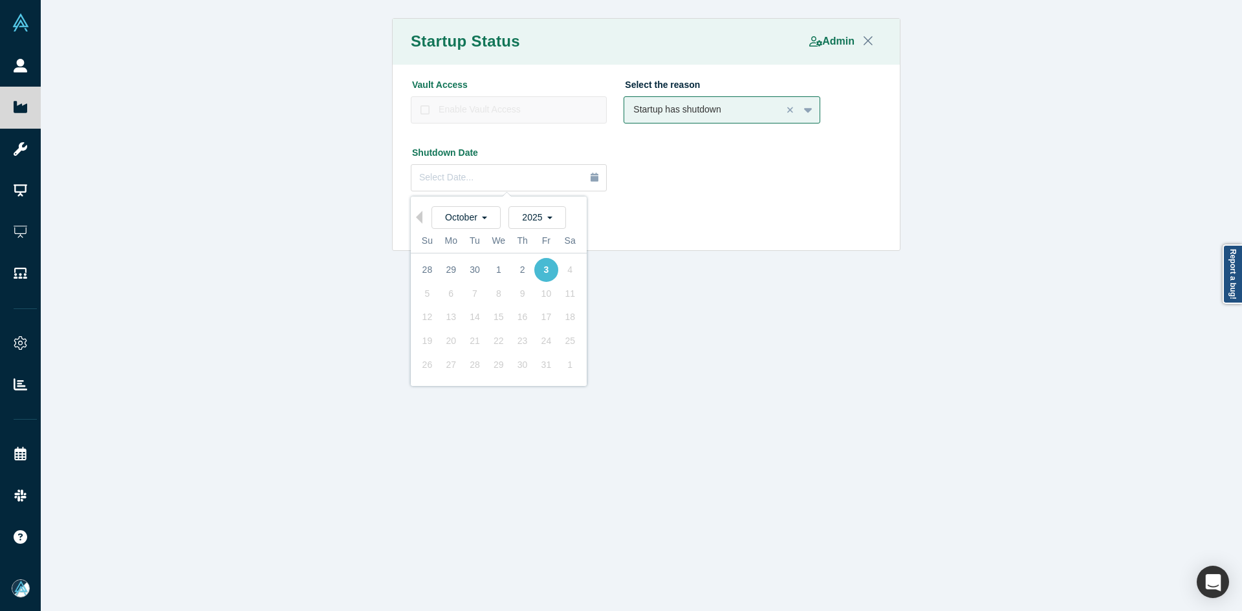
click at [545, 272] on div "3" at bounding box center [546, 270] width 24 height 24
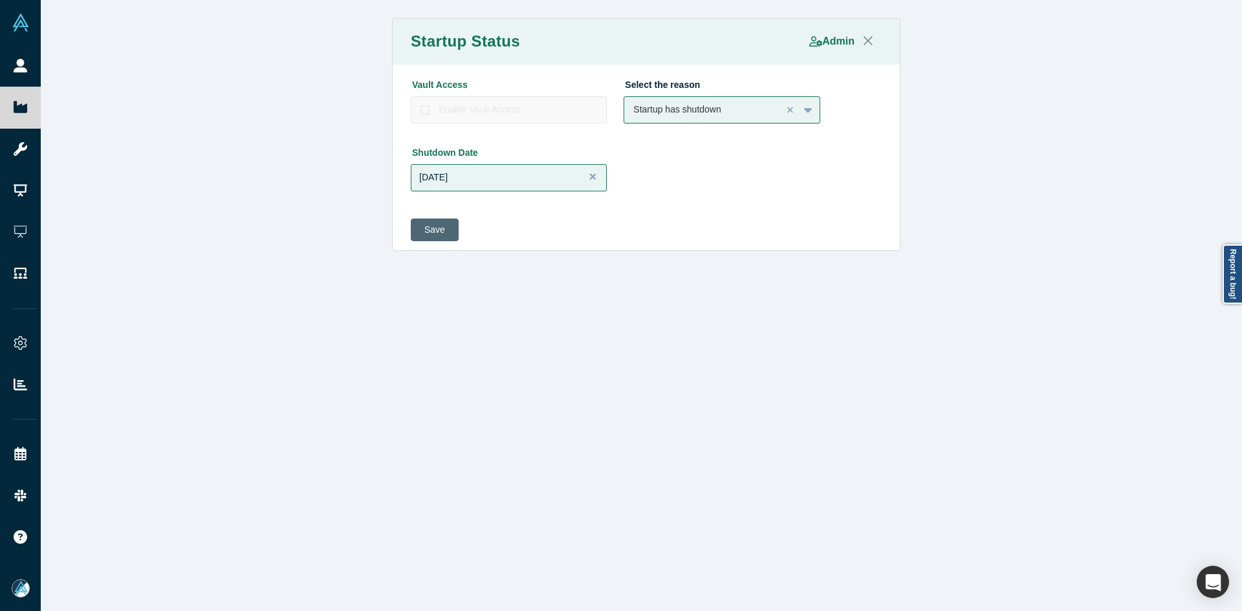
click at [429, 225] on button "Save" at bounding box center [435, 230] width 48 height 23
